Goal: Obtain resource: Download file/media

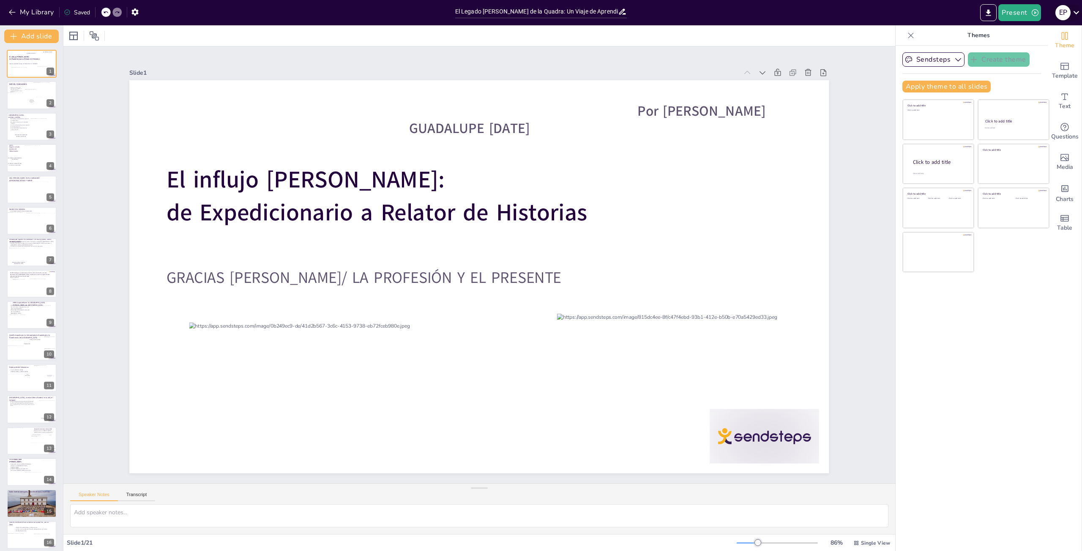
click at [1076, 10] on icon at bounding box center [1075, 12] width 11 height 11
click at [1024, 57] on p "My profile" at bounding box center [1019, 61] width 23 height 8
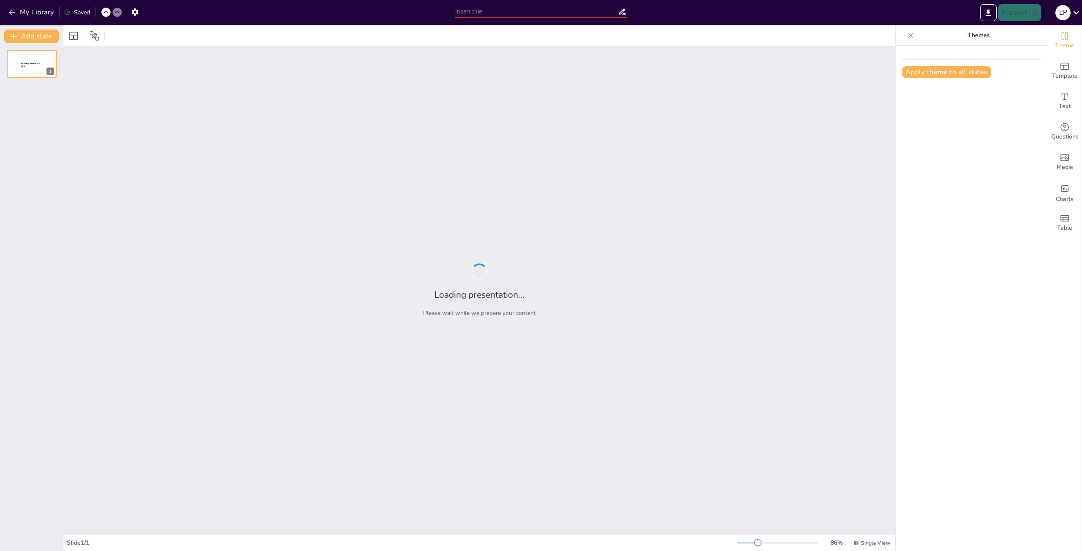
type input "El Legado [PERSON_NAME] de la Quadra: Un Viaje de Aprendizaje y Descubrimiento"
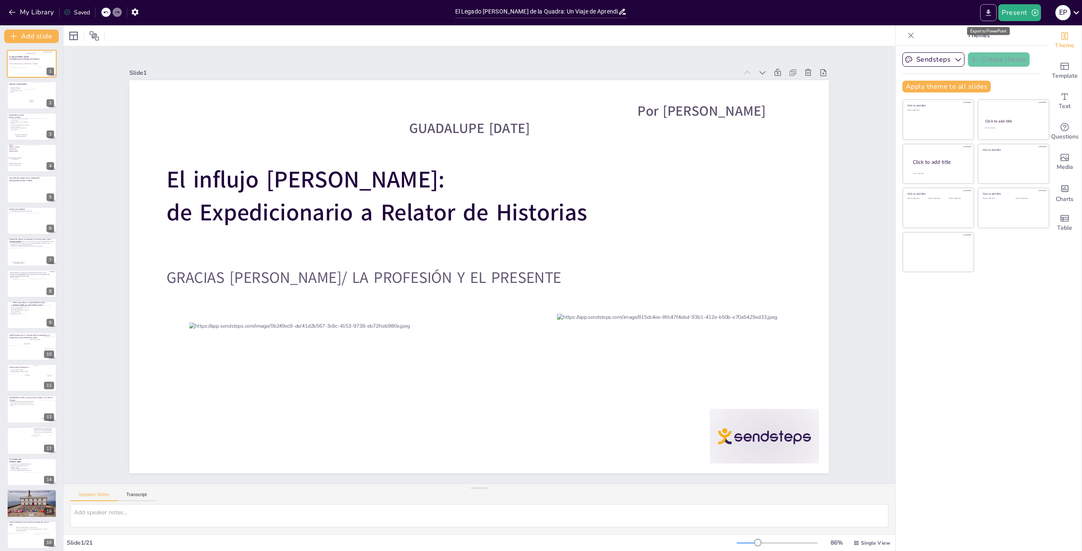
click at [987, 10] on icon "Export to PowerPoint" at bounding box center [988, 12] width 9 height 9
click at [988, 10] on icon "Export to PowerPoint" at bounding box center [988, 12] width 9 height 9
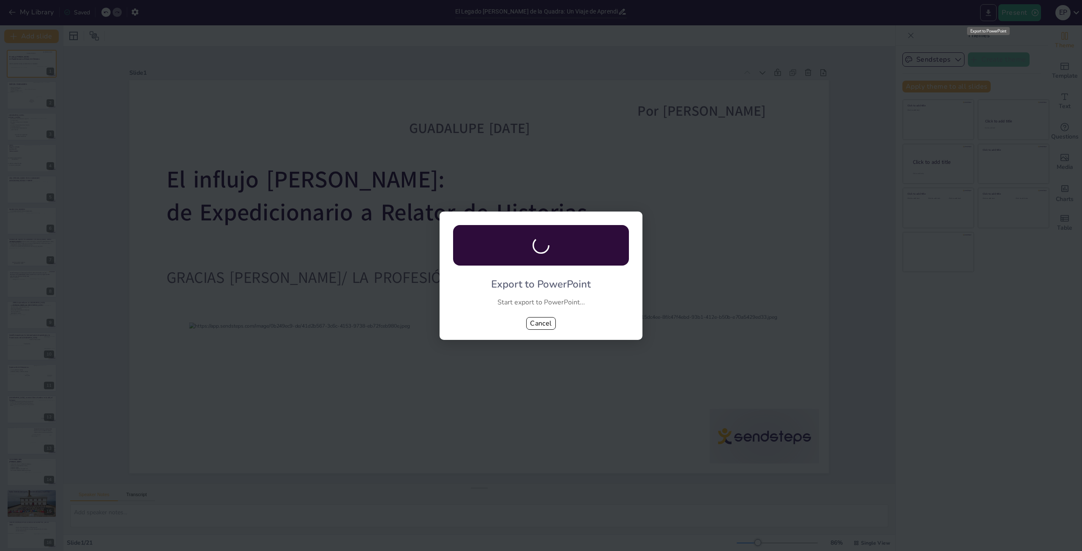
click at [989, 10] on div "Export to PowerPoint Start export to PowerPoint... Cancel" at bounding box center [541, 275] width 1082 height 551
click at [989, 9] on div "Export to PowerPoint Start export to PowerPoint... Cancel" at bounding box center [541, 275] width 1082 height 551
click at [989, 8] on div "Export to PowerPoint Start export to PowerPoint... Cancel" at bounding box center [541, 275] width 1082 height 551
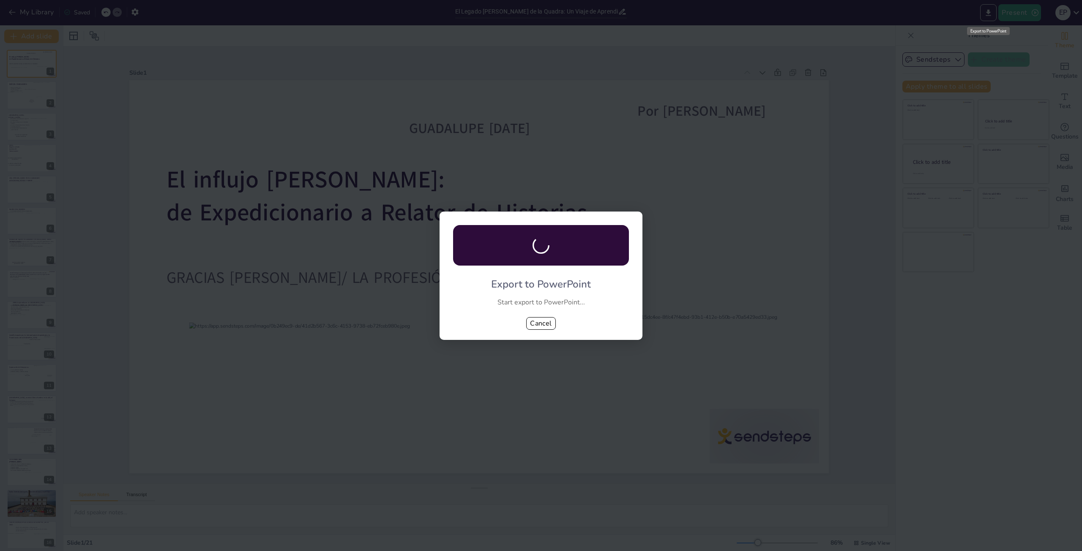
click at [989, 8] on div "Export to PowerPoint Start export to PowerPoint... Cancel" at bounding box center [541, 275] width 1082 height 551
click at [990, 8] on div "Export to PowerPoint Start export to PowerPoint... Cancel" at bounding box center [541, 275] width 1082 height 551
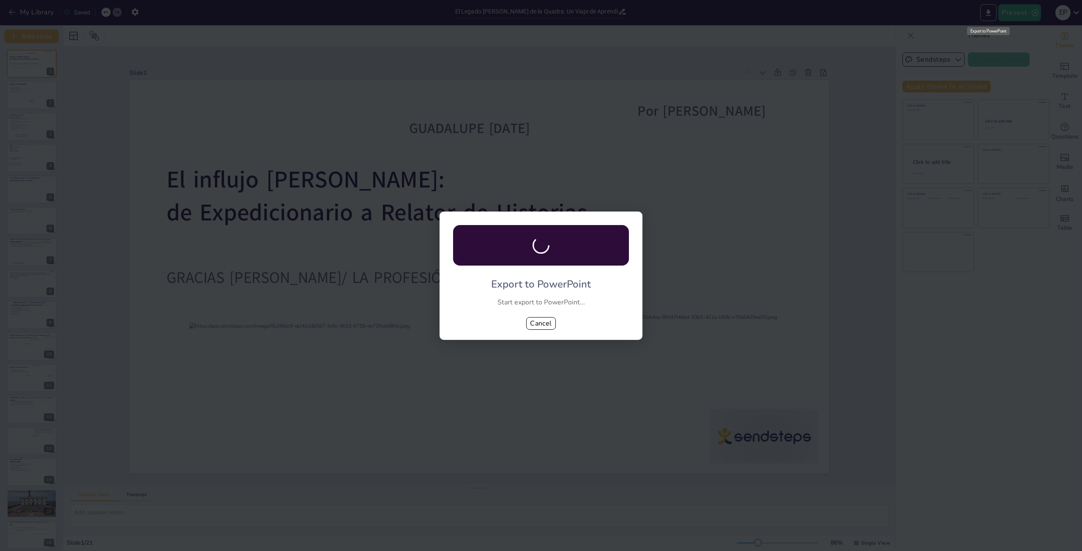
click at [991, 8] on div "Export to PowerPoint Start export to PowerPoint... Cancel" at bounding box center [541, 275] width 1082 height 551
click at [984, 29] on div "Export to PowerPoint" at bounding box center [988, 31] width 43 height 8
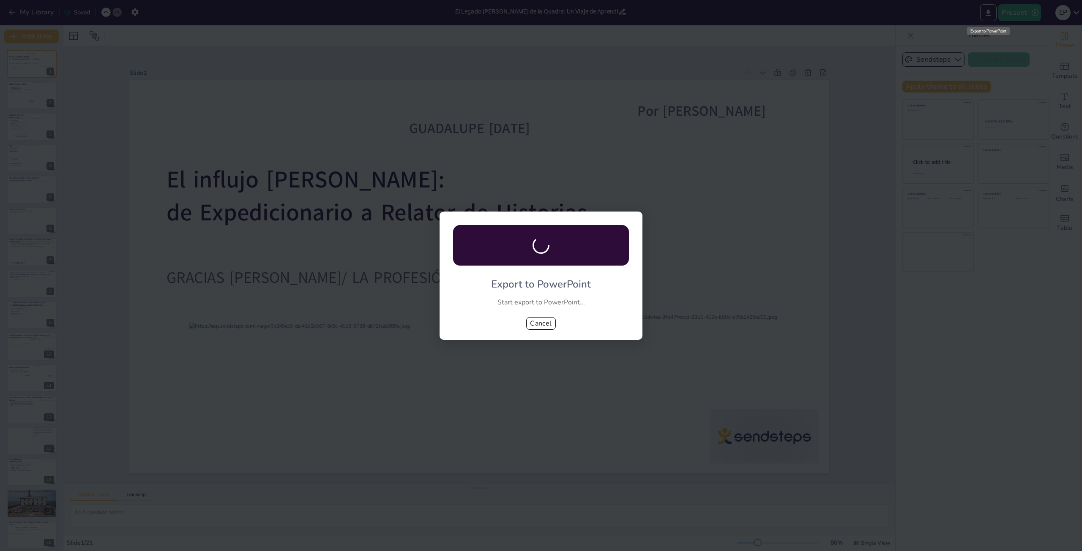
click at [984, 28] on div "Export to PowerPoint" at bounding box center [988, 31] width 43 height 8
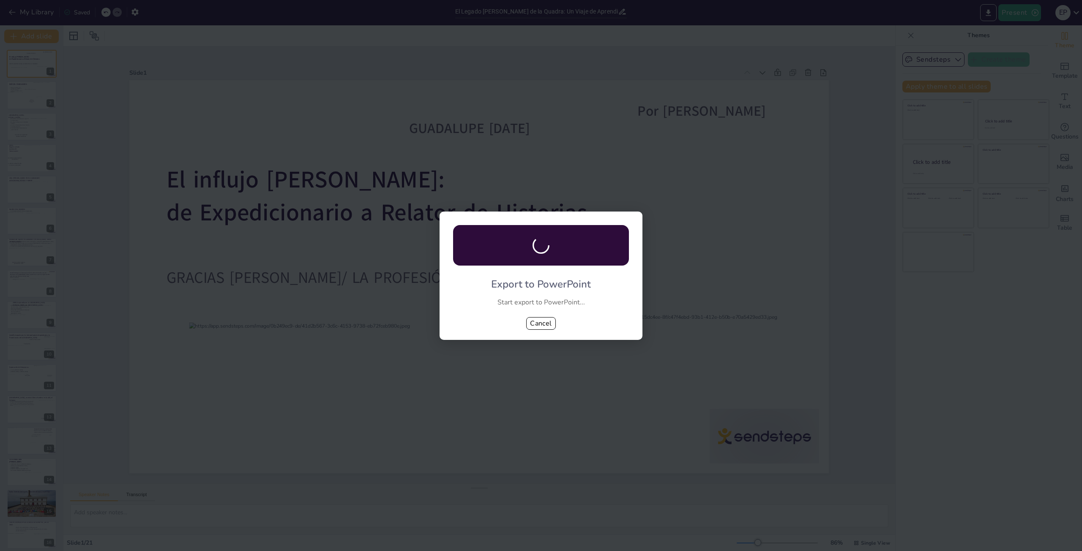
click at [990, 12] on div "Export to PowerPoint Start export to PowerPoint... Cancel" at bounding box center [541, 275] width 1082 height 551
click at [540, 237] on icon at bounding box center [540, 244] width 21 height 21
click at [540, 237] on icon at bounding box center [540, 245] width 17 height 17
click at [540, 236] on div at bounding box center [541, 245] width 176 height 41
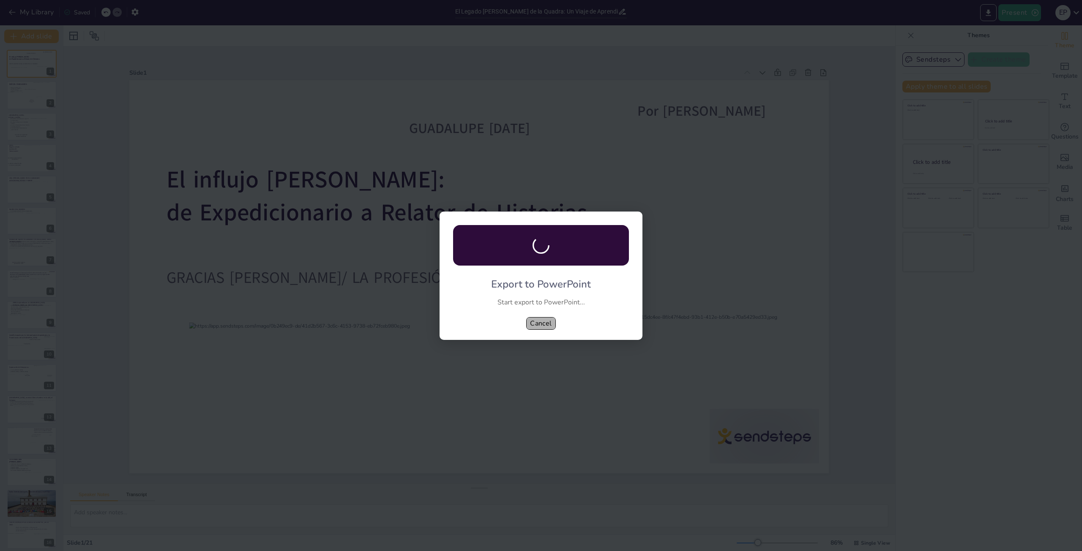
click at [532, 321] on button "Cancel" at bounding box center [541, 323] width 30 height 13
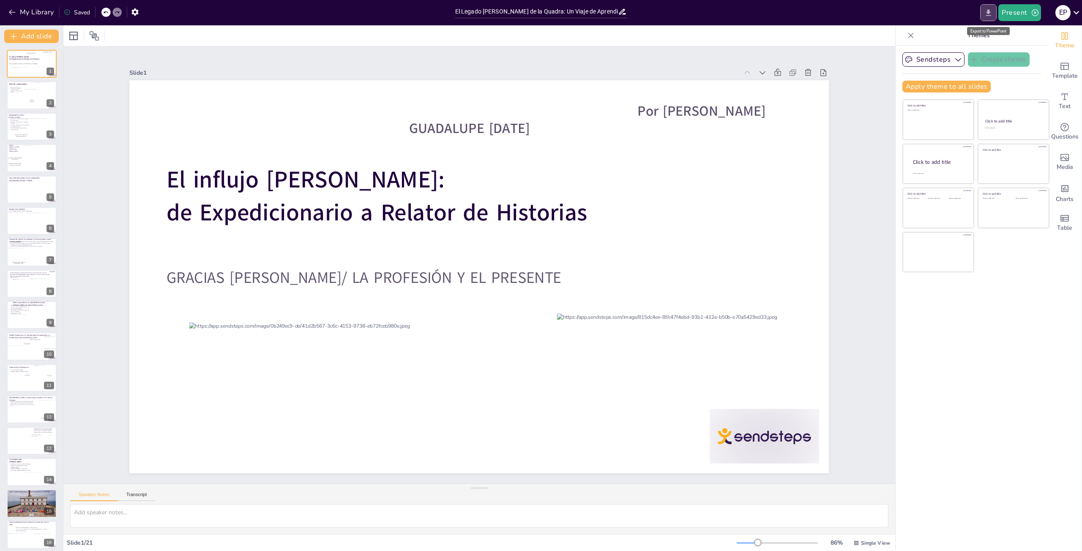
click at [990, 15] on icon "Export to PowerPoint" at bounding box center [988, 12] width 5 height 6
click at [990, 13] on icon "Export to PowerPoint" at bounding box center [988, 12] width 9 height 9
click at [987, 9] on div "My Library Saved El Legado de Miguel de la Quadra: Un Viaje de Aprendizaje y De…" at bounding box center [541, 275] width 1082 height 551
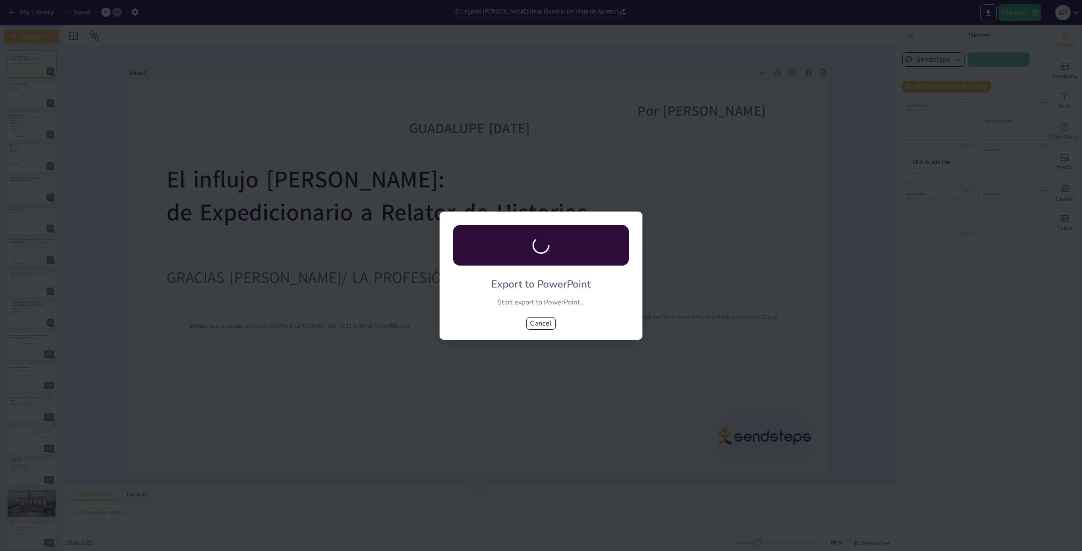
click at [907, 78] on div "Export to PowerPoint Start export to PowerPoint... Cancel" at bounding box center [541, 275] width 1082 height 551
click at [560, 272] on div "Export to PowerPoint Start export to PowerPoint... Cancel" at bounding box center [540, 276] width 203 height 128
drag, startPoint x: 560, startPoint y: 272, endPoint x: 553, endPoint y: 306, distance: 34.1
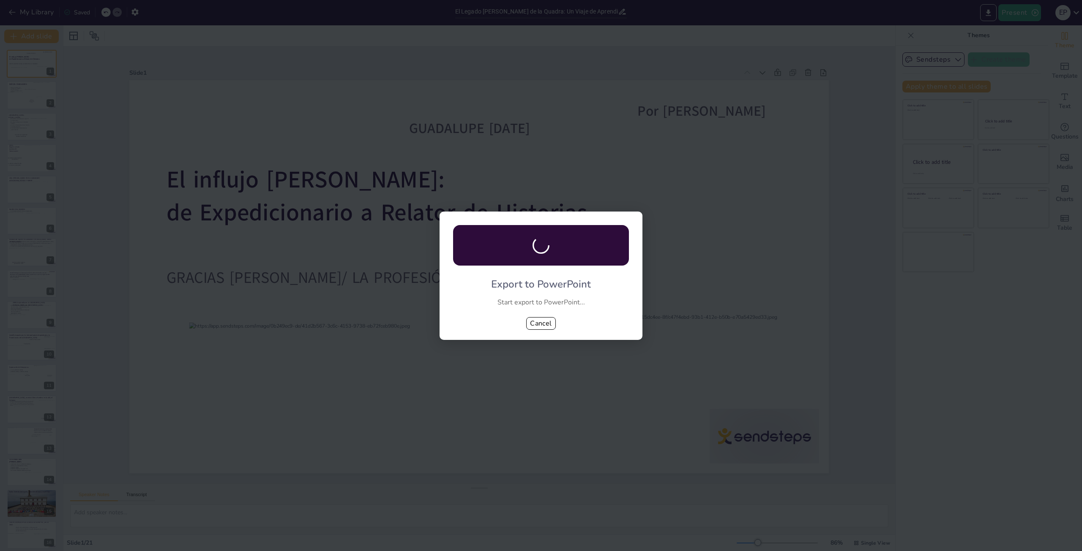
click at [558, 285] on div "Export to PowerPoint Start export to PowerPoint... Cancel" at bounding box center [540, 276] width 203 height 128
click at [542, 320] on button "Cancel" at bounding box center [541, 323] width 30 height 13
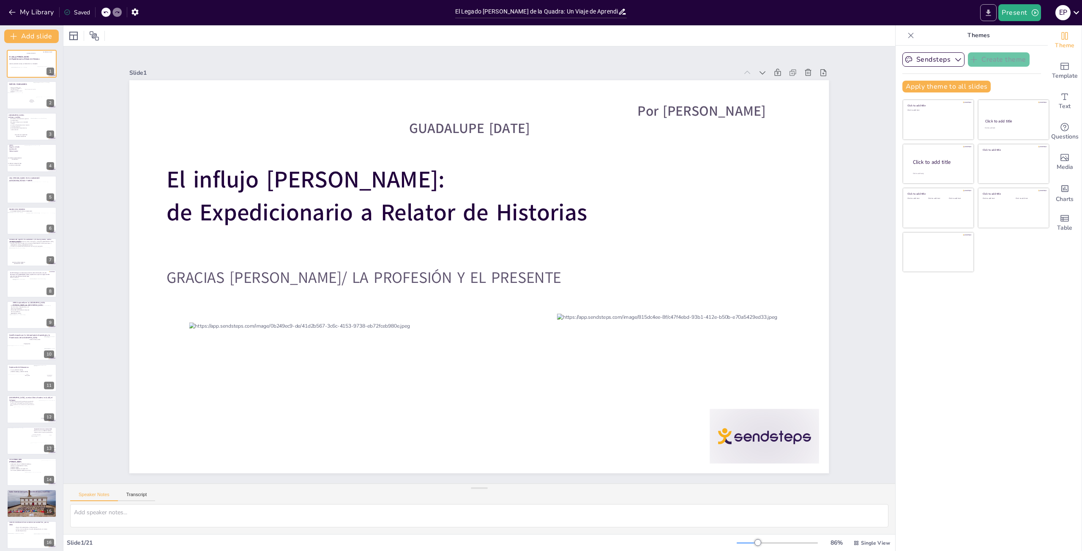
drag, startPoint x: 992, startPoint y: 15, endPoint x: 989, endPoint y: 8, distance: 7.8
click at [989, 8] on button "Export to PowerPoint" at bounding box center [988, 12] width 16 height 17
click at [986, 5] on div "My Library Saved El Legado de Miguel de la Quadra: Un Viaje de Aprendizaje y De…" at bounding box center [541, 275] width 1082 height 551
